Goal: Contribute content: Add original content to the website for others to see

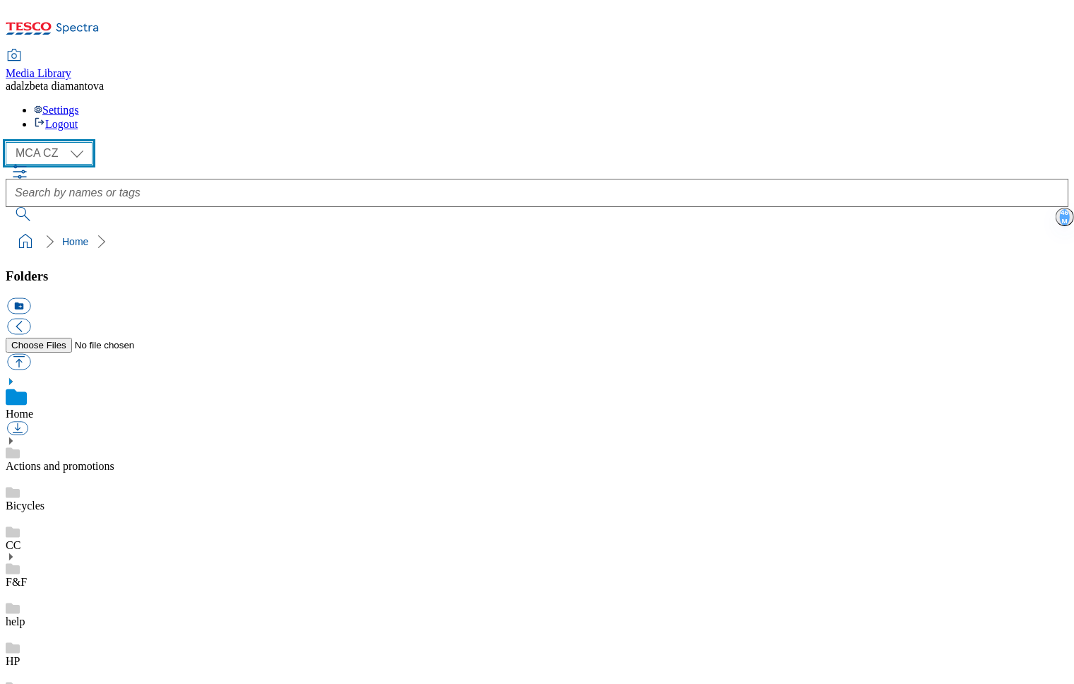
click at [81, 142] on select "MCA CZ MCA HU MCA SK" at bounding box center [49, 153] width 87 height 23
select select "flare-mca-sk"
click at [10, 142] on select "MCA CZ MCA HU MCA SK" at bounding box center [49, 153] width 87 height 23
click at [112, 460] on link "Actions and promotions" at bounding box center [60, 466] width 109 height 12
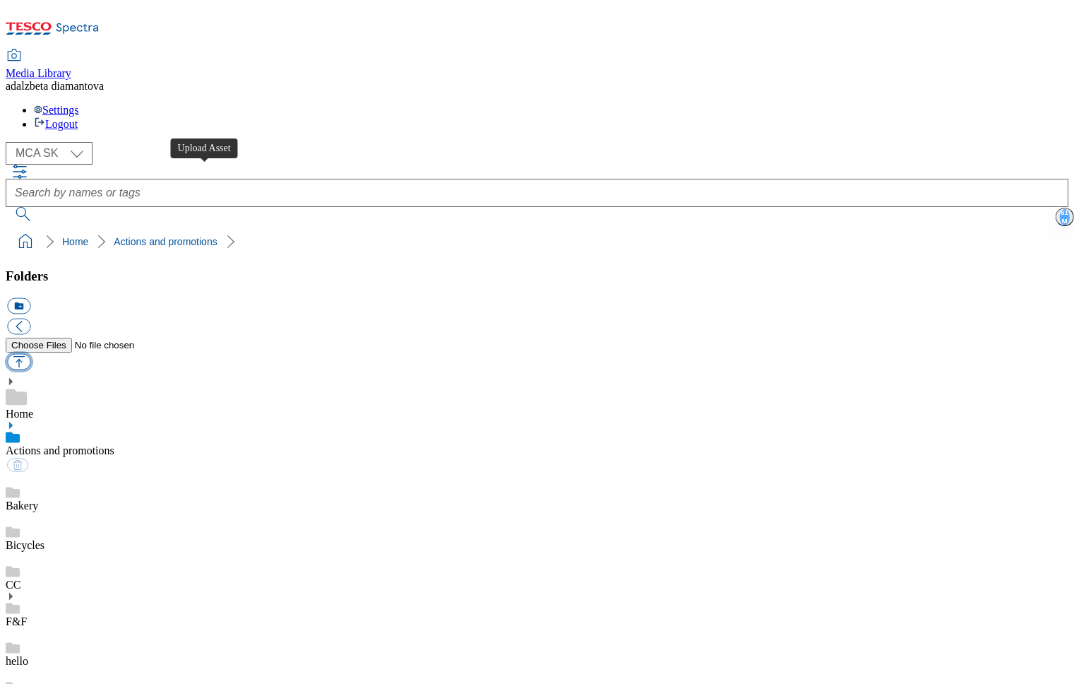
click at [30, 354] on button "button" at bounding box center [18, 362] width 23 height 16
type input "C:\fakepath\sk-wk31-ac-revuca.png"
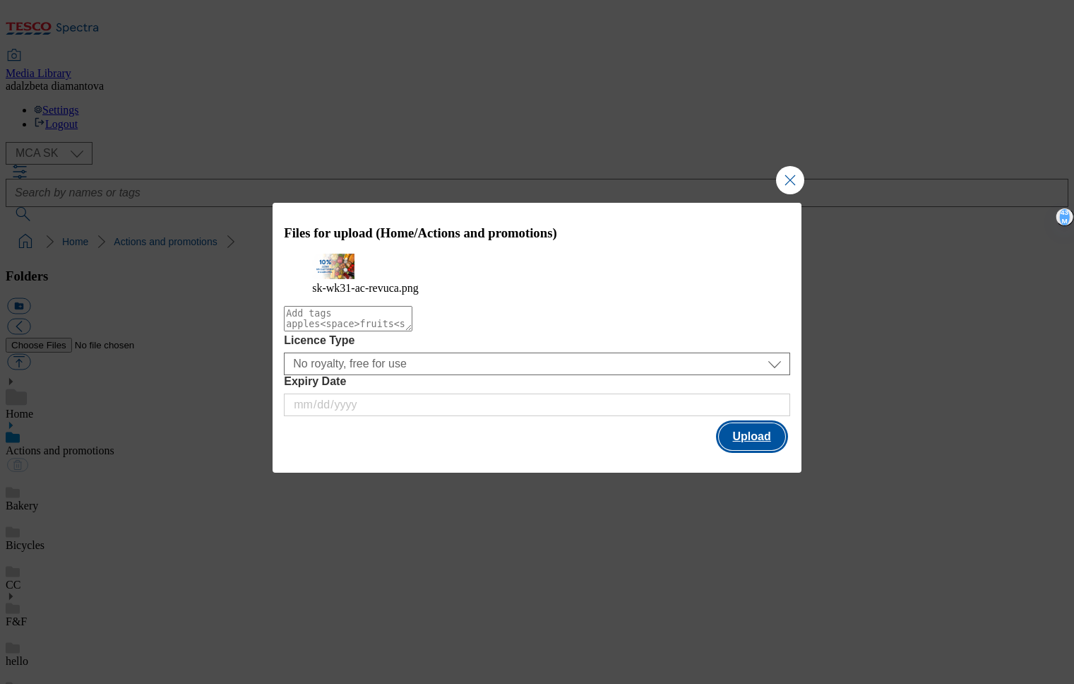
click at [769, 447] on button "Upload" at bounding box center [752, 436] width 66 height 27
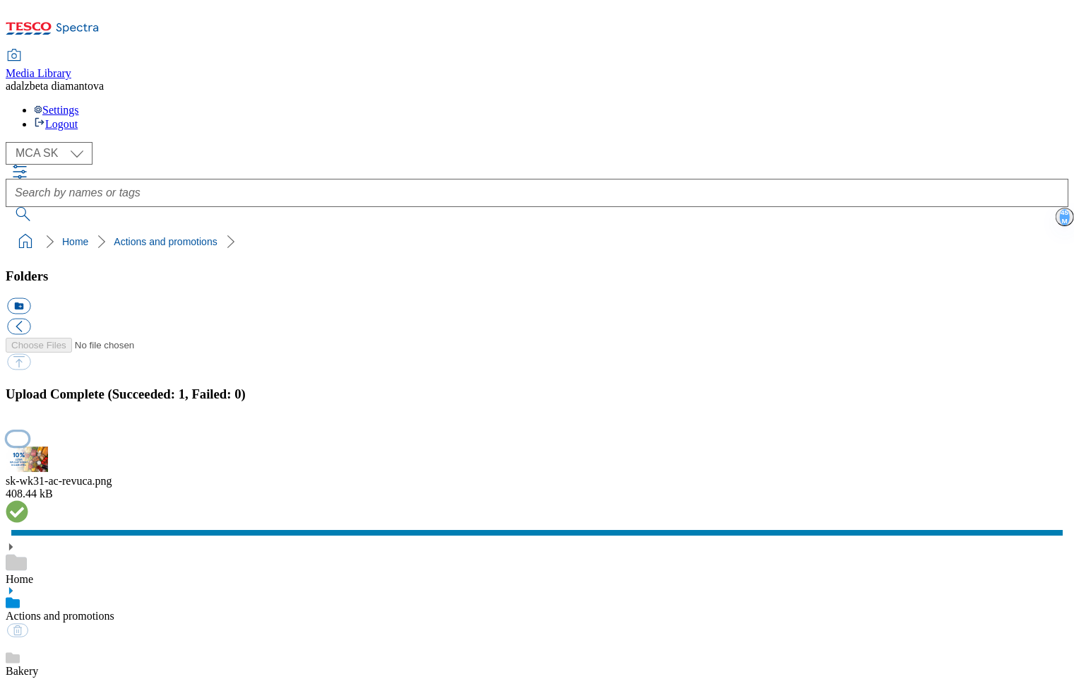
click at [28, 432] on button "button" at bounding box center [17, 438] width 21 height 13
